Goal: Obtain resource: Download file/media

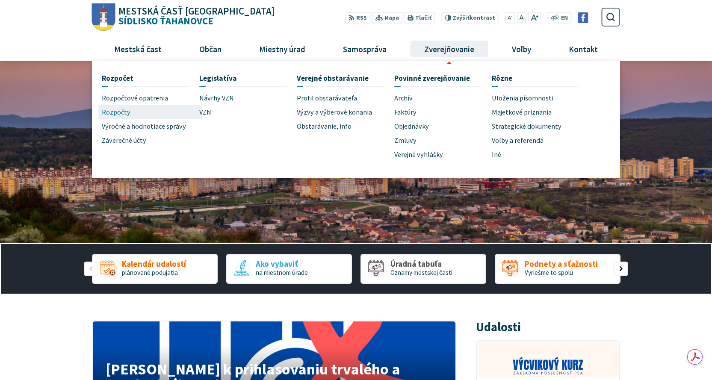
click at [108, 112] on span "Rozpočty" at bounding box center [116, 112] width 29 height 14
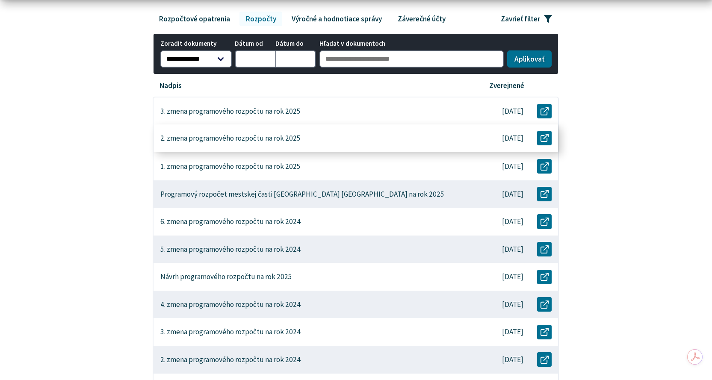
scroll to position [171, 0]
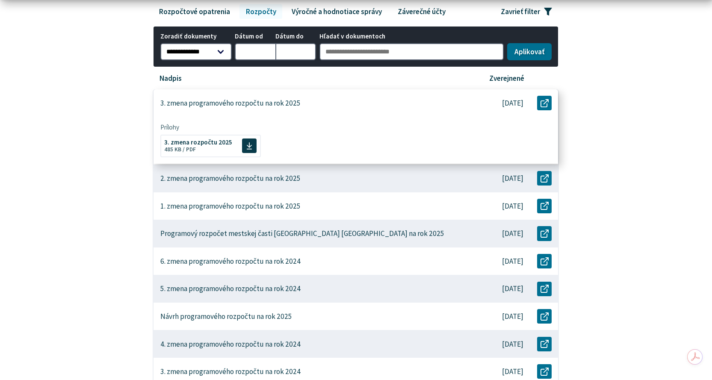
click at [274, 108] on p "3. zmena programového rozpočtu na rok 2025" at bounding box center [230, 103] width 140 height 9
click at [198, 147] on span "3. zmena rozpočtu 2025 Veľkosť a typ súboru 485 KB / PDF" at bounding box center [198, 145] width 68 height 20
